Goal: Information Seeking & Learning: Compare options

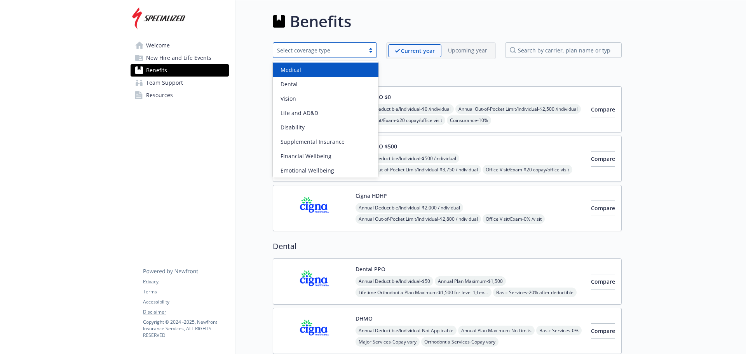
click at [353, 51] on div "Select coverage type" at bounding box center [319, 50] width 84 height 8
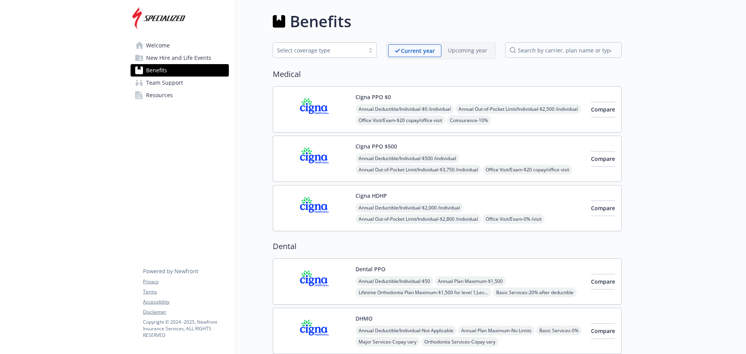
click at [501, 111] on div "Annual Deductible/Individual - $0 /individual Annual Out-of-Pocket Limit/Indivi…" at bounding box center [469, 137] width 229 height 66
click at [531, 160] on div "Annual Deductible/Individual - $500 /individual Annual Out-of-Pocket Limit/Indi…" at bounding box center [469, 186] width 229 height 66
click at [548, 196] on div "Cigna HDHP Annual Deductible/Individual - $2,000 /individual Annual Out-of-Pock…" at bounding box center [469, 207] width 229 height 33
drag, startPoint x: 679, startPoint y: 53, endPoint x: 669, endPoint y: 54, distance: 10.1
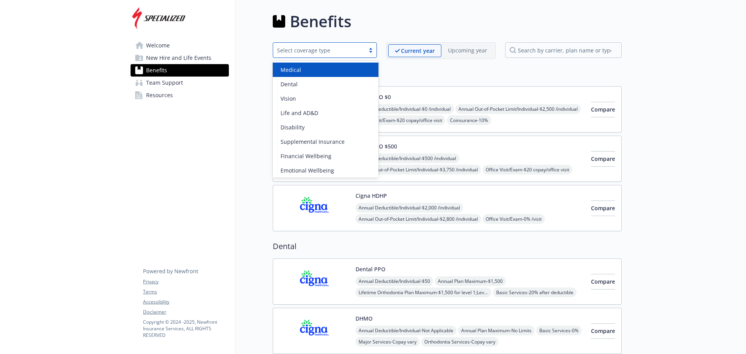
click at [334, 55] on div "Select coverage type" at bounding box center [325, 50] width 104 height 16
